Goal: Task Accomplishment & Management: Complete application form

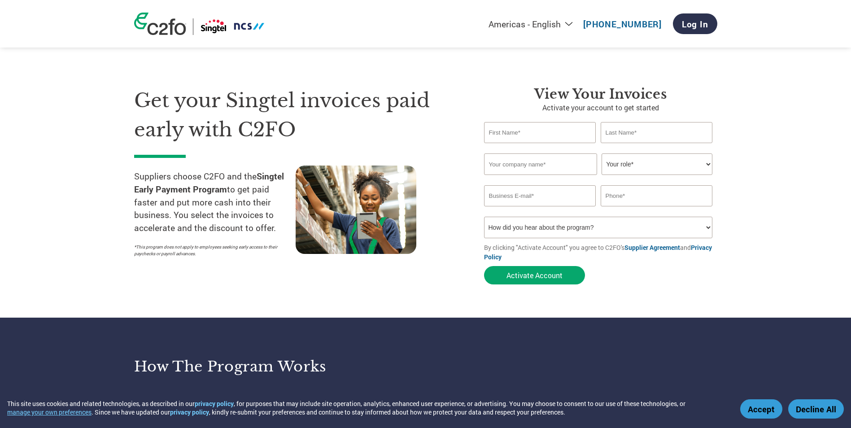
click at [576, 137] on input "text" at bounding box center [540, 132] width 112 height 21
click at [641, 130] on input "text" at bounding box center [657, 132] width 112 height 21
click at [522, 134] on input "text" at bounding box center [540, 132] width 112 height 21
click at [519, 132] on input "text" at bounding box center [540, 132] width 112 height 21
type input "Lay Wah"
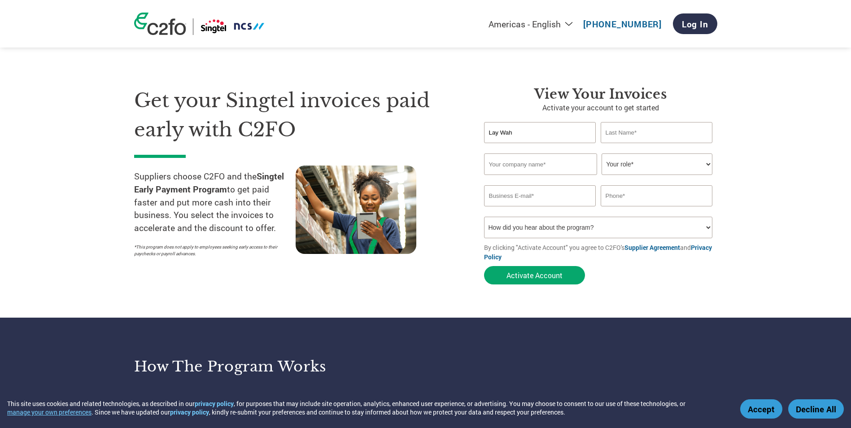
click at [603, 131] on input "text" at bounding box center [657, 132] width 112 height 21
type input "Khoo"
click at [555, 162] on input "text" at bounding box center [540, 164] width 113 height 22
type input "t"
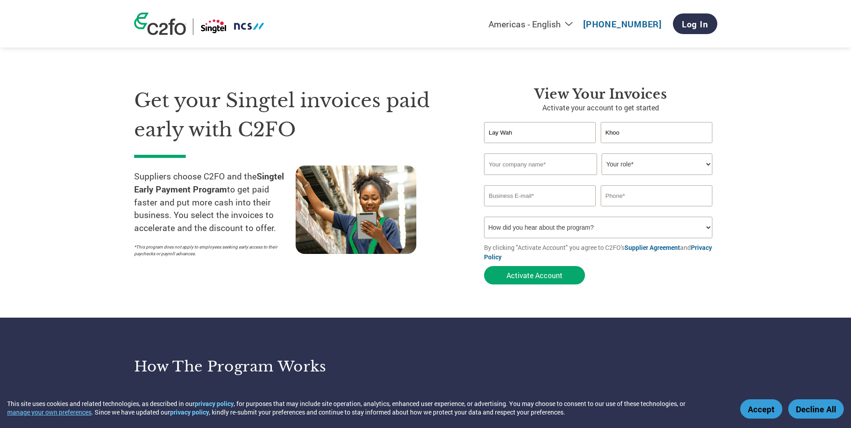
type input "t"
type input "The MCST Plan No. 3671"
click at [709, 162] on select "Your role* CFO Controller Credit Manager Finance Director Treasurer CEO Preside…" at bounding box center [657, 164] width 111 height 22
select select "ACCOUNTS_RECEIVABLE"
click at [602, 153] on select "Your role* CFO Controller Credit Manager Finance Director Treasurer CEO Preside…" at bounding box center [657, 164] width 111 height 22
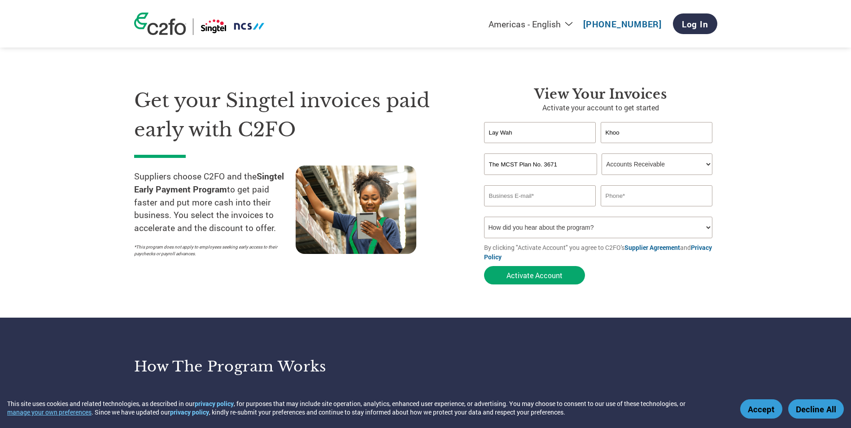
click at [537, 194] on input "email" at bounding box center [540, 195] width 112 height 21
type input "khoolaywah@tokiomarine.com.sg"
click at [679, 201] on input "text" at bounding box center [657, 195] width 112 height 21
type input "65926367"
click at [707, 227] on select "How did you hear about the program? Received a letter Email Social Media Online…" at bounding box center [598, 228] width 229 height 22
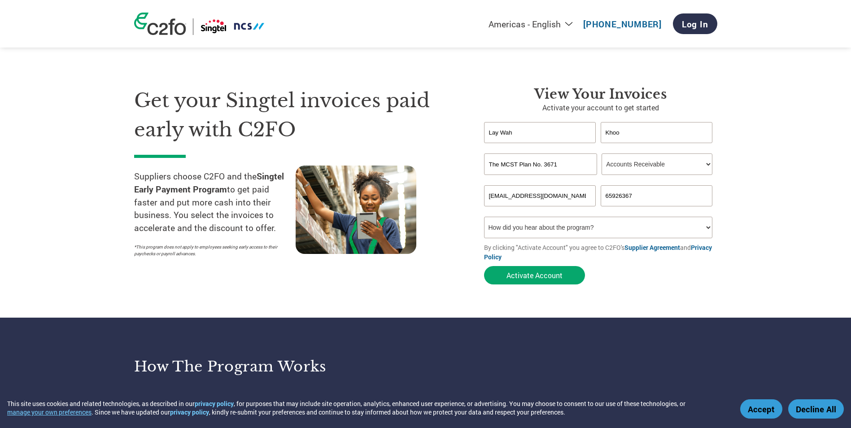
select select "Email"
click at [484, 217] on select "How did you hear about the program? Received a letter Email Social Media Online…" at bounding box center [598, 228] width 229 height 22
click at [541, 275] on button "Activate Account" at bounding box center [534, 275] width 101 height 18
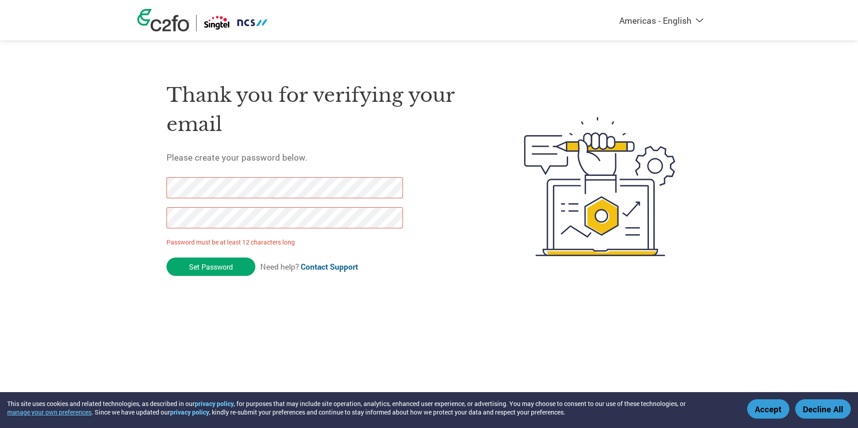
click at [645, 337] on html "This site uses cookies and related technologies, as described in our privacy po…" at bounding box center [429, 168] width 858 height 337
click at [228, 261] on input "Set Password" at bounding box center [210, 267] width 89 height 18
